Goal: Task Accomplishment & Management: Use online tool/utility

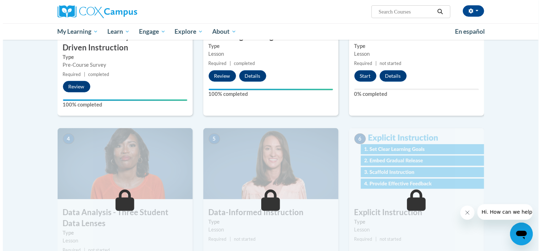
scroll to position [178, 0]
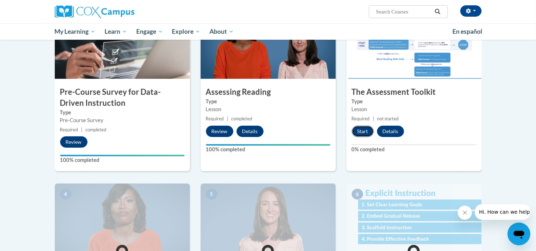
click at [356, 132] on button "Start" at bounding box center [363, 131] width 22 height 11
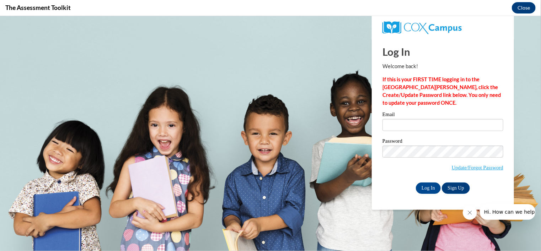
scroll to position [0, 0]
click at [405, 123] on input "Email" at bounding box center [443, 125] width 121 height 12
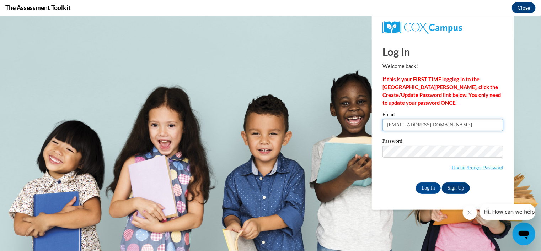
type input "[EMAIL_ADDRESS][DOMAIN_NAME]"
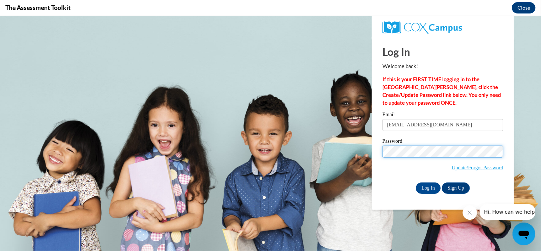
click at [416, 182] on input "Log In" at bounding box center [428, 187] width 25 height 11
